Goal: Transaction & Acquisition: Purchase product/service

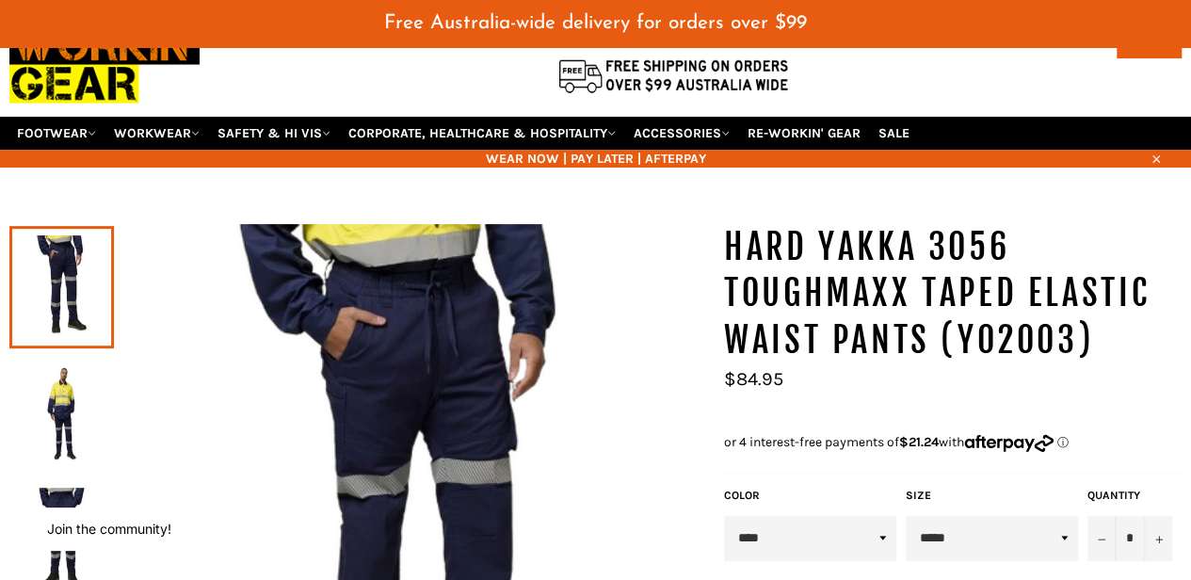
scroll to position [188, 0]
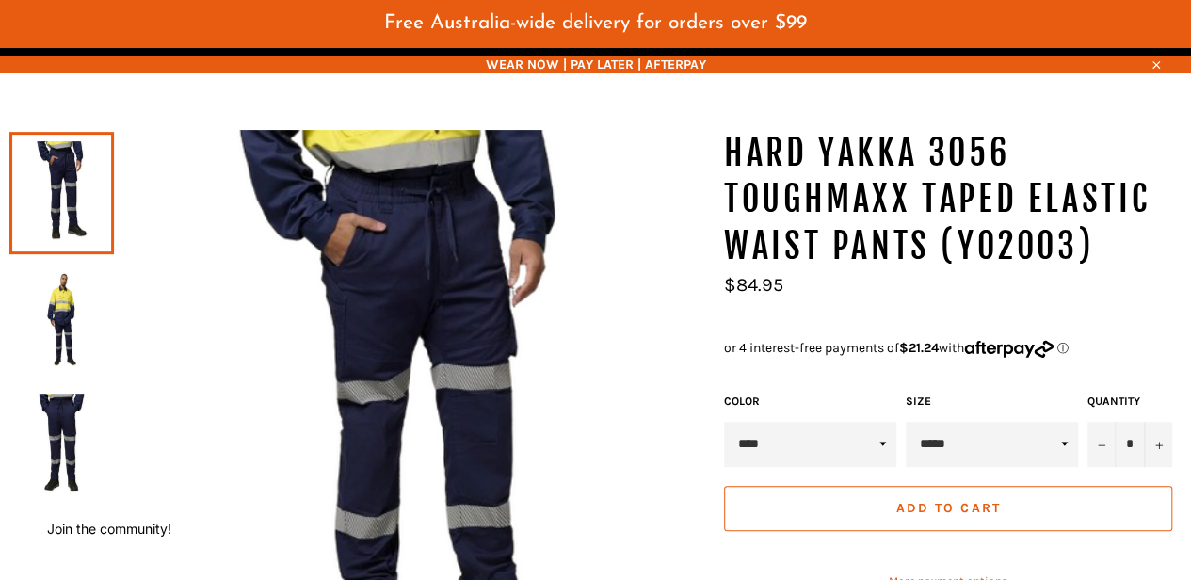
click at [816, 422] on select "****" at bounding box center [810, 444] width 172 height 45
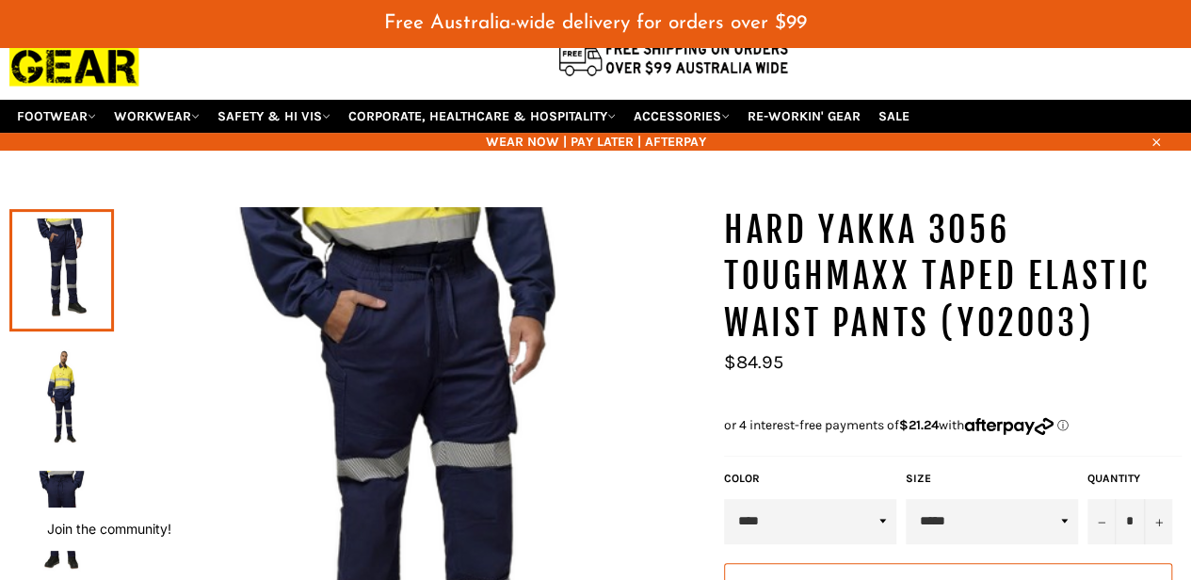
scroll to position [94, 0]
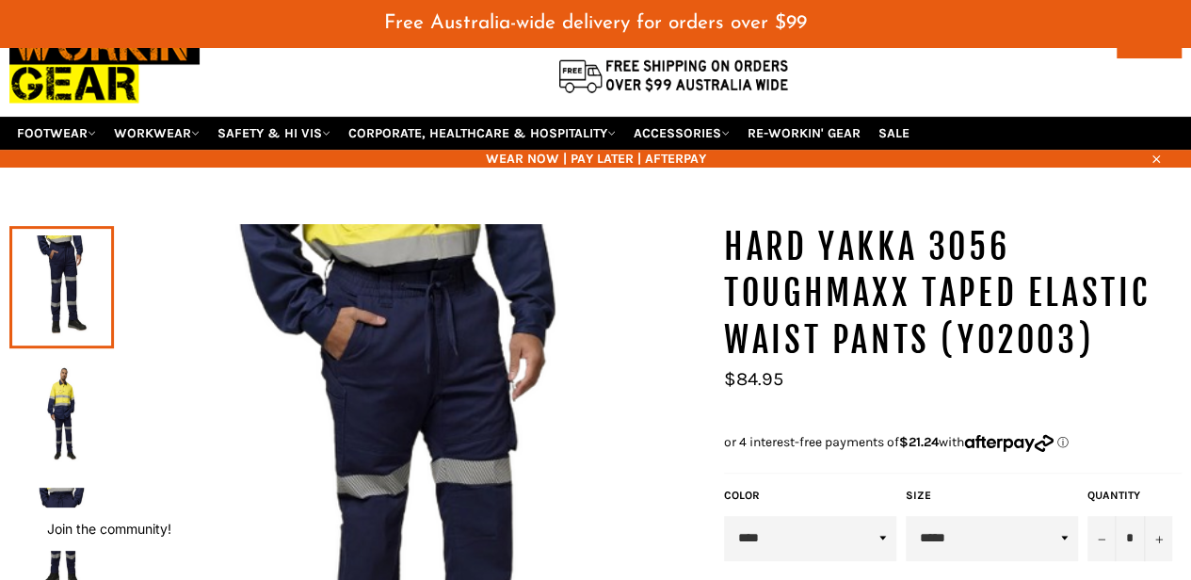
click at [47, 384] on img at bounding box center [62, 414] width 86 height 104
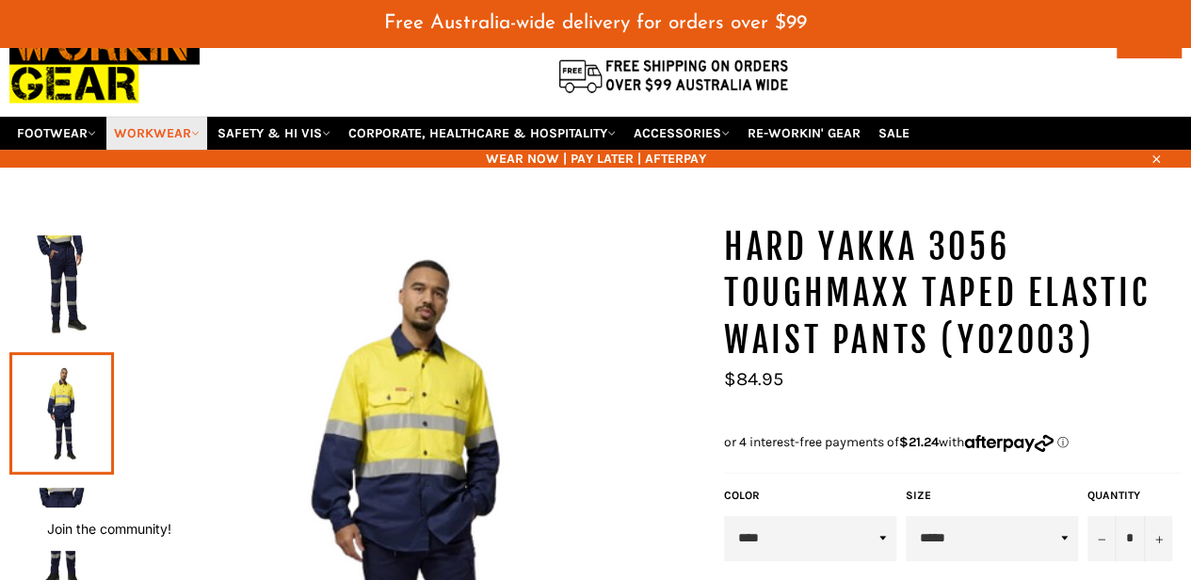
click at [196, 129] on icon at bounding box center [195, 133] width 8 height 8
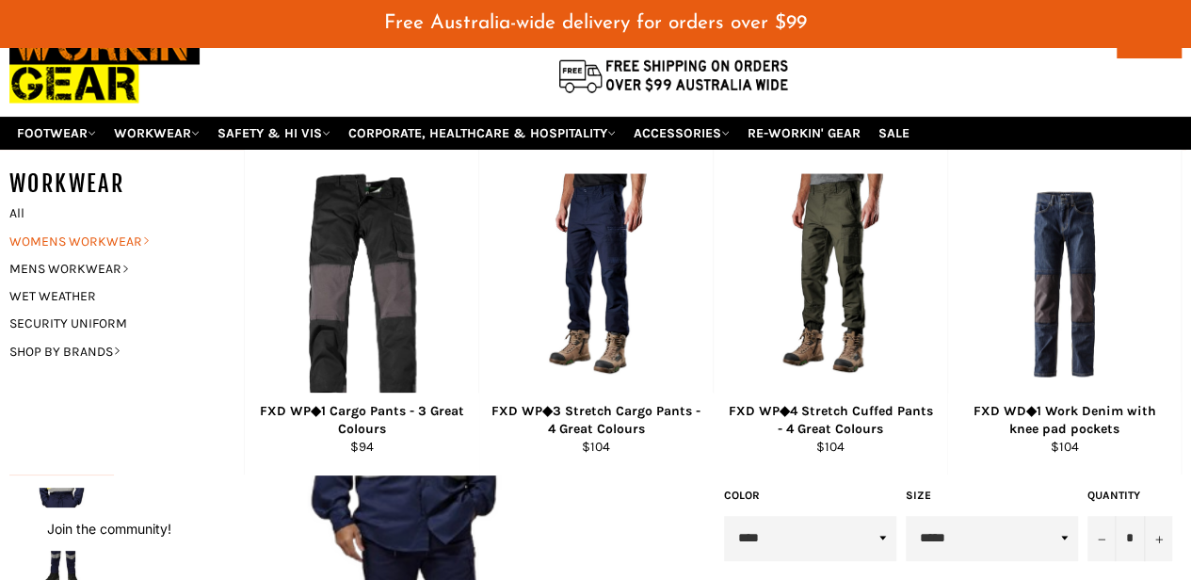
click at [89, 228] on link "WOMENS WORKWEAR" at bounding box center [112, 241] width 225 height 27
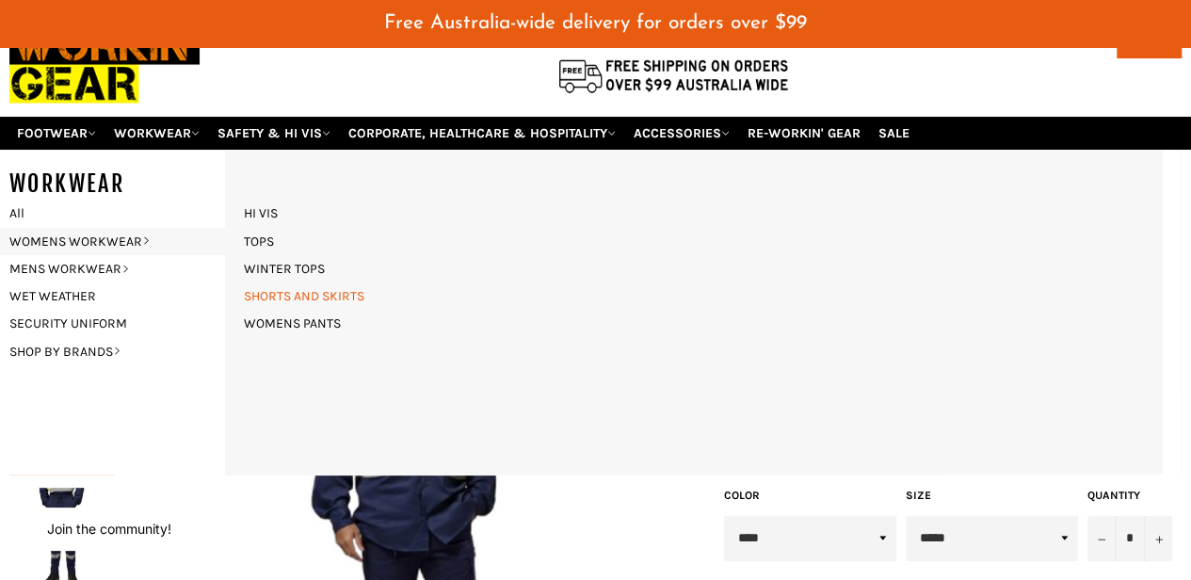
click at [290, 283] on link "SHORTS AND SKIRTS" at bounding box center [303, 296] width 139 height 27
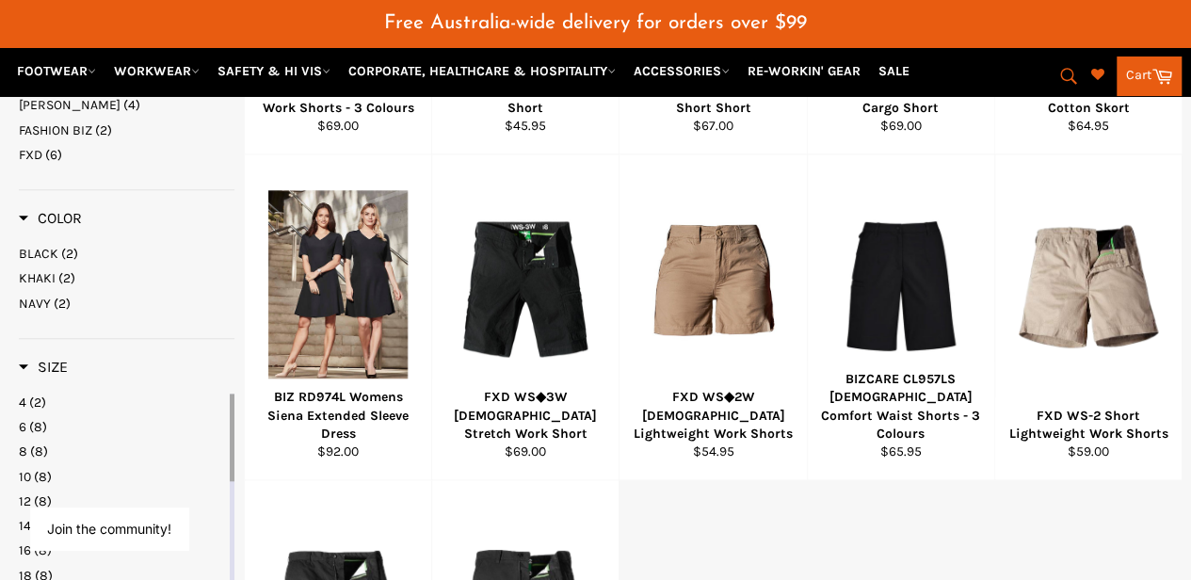
scroll to position [377, 0]
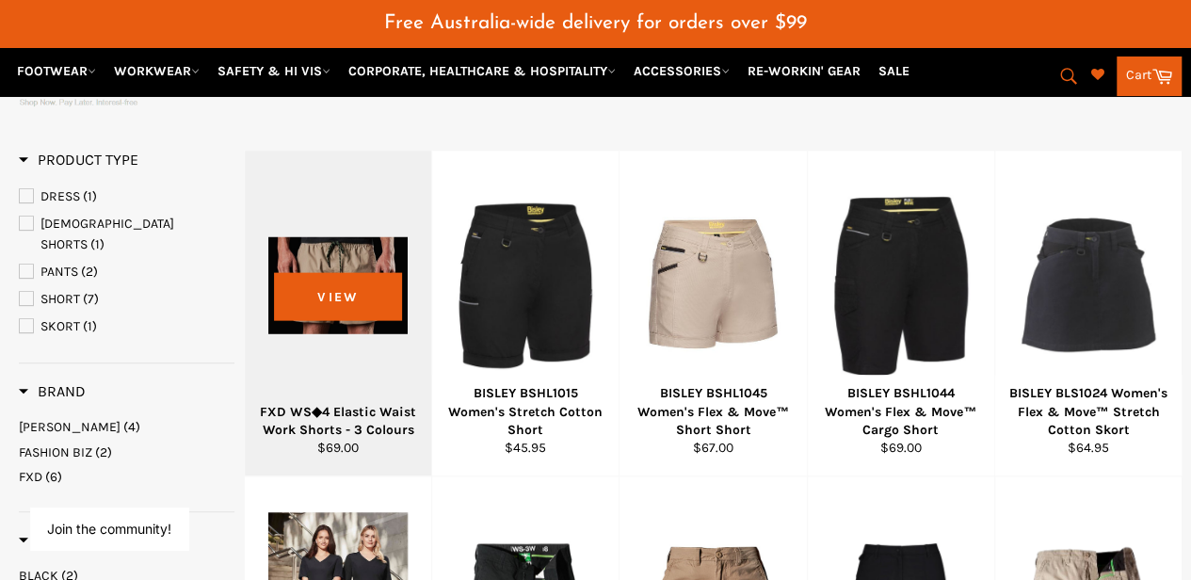
click at [303, 348] on div at bounding box center [337, 284] width 139 height 221
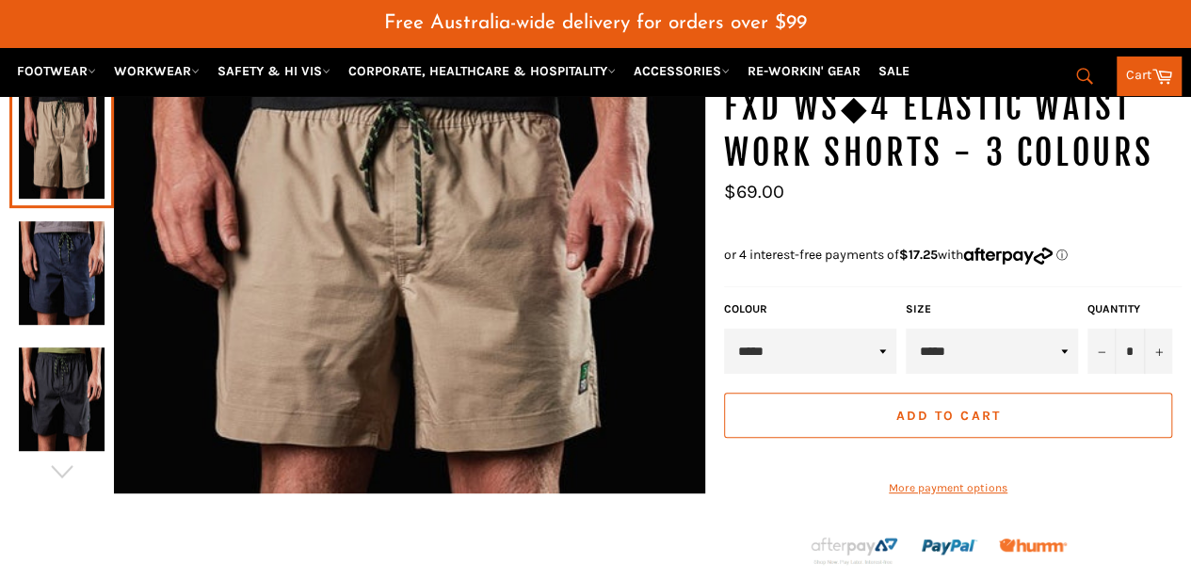
scroll to position [234, 0]
